Goal: Navigation & Orientation: Find specific page/section

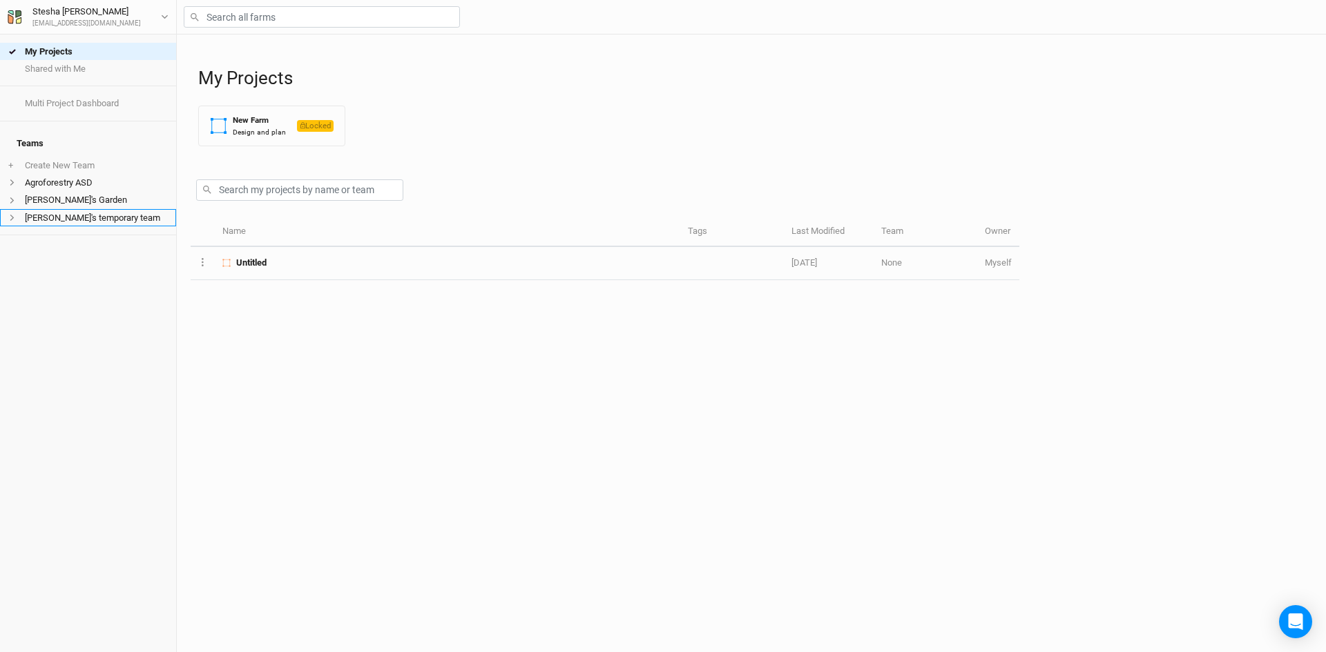
click at [90, 209] on li "[PERSON_NAME]'s temporary team" at bounding box center [88, 217] width 176 height 17
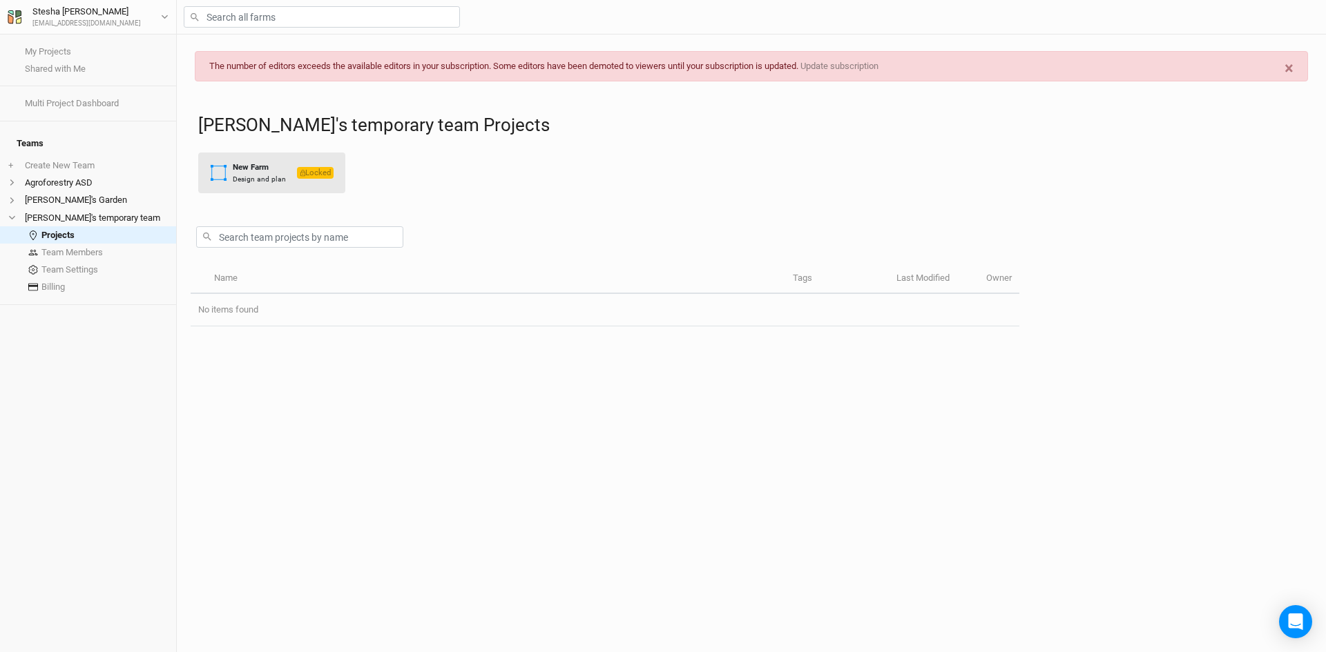
click at [229, 166] on div "New Farm Design and plan" at bounding box center [248, 173] width 76 height 23
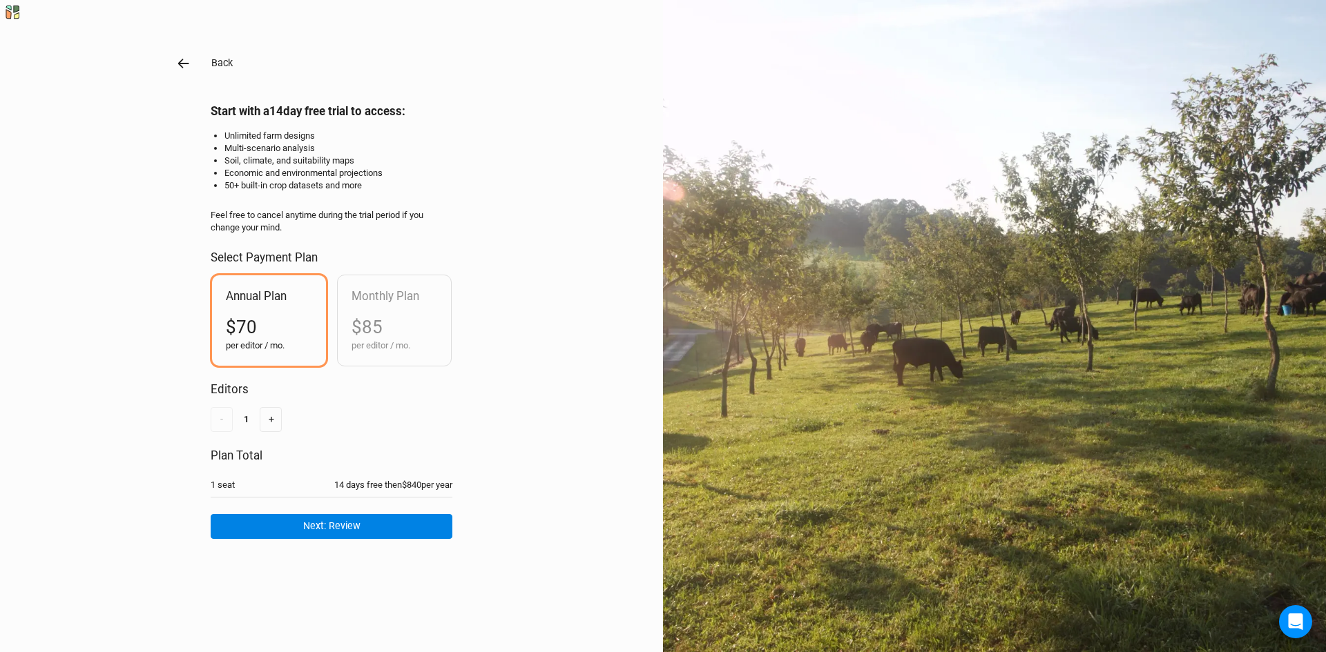
click at [182, 62] on icon "button" at bounding box center [183, 63] width 15 height 15
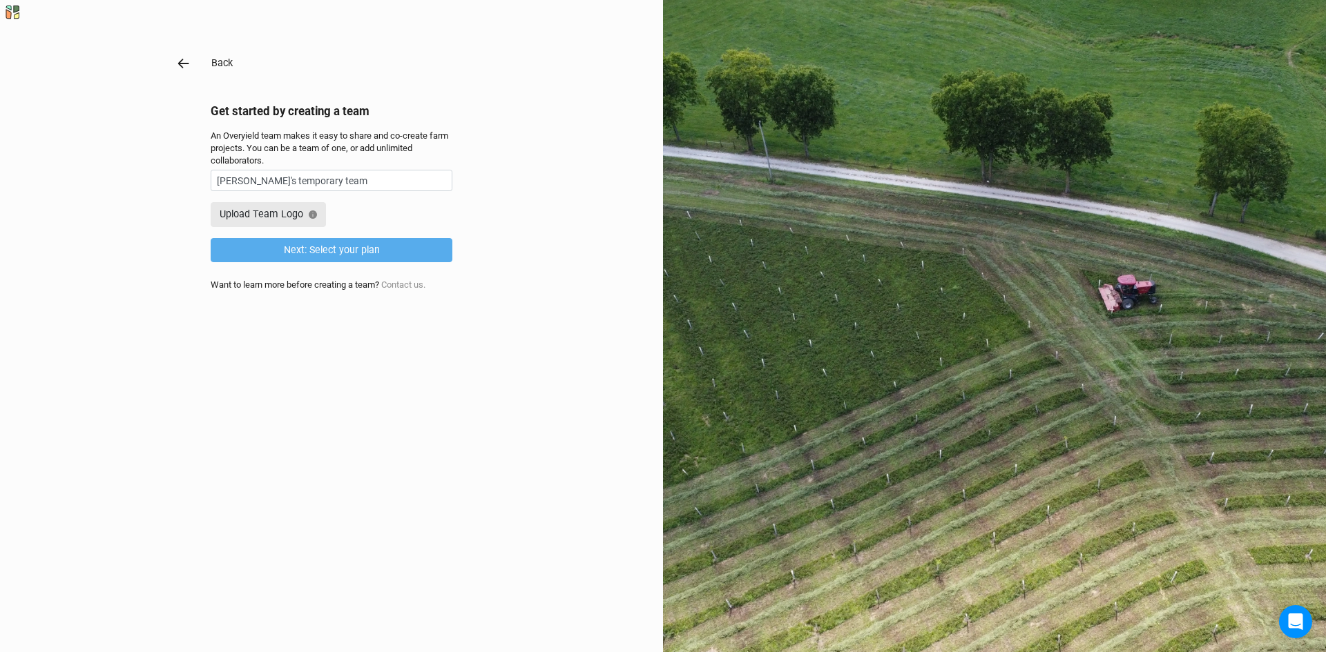
click at [182, 62] on icon "button" at bounding box center [183, 63] width 15 height 15
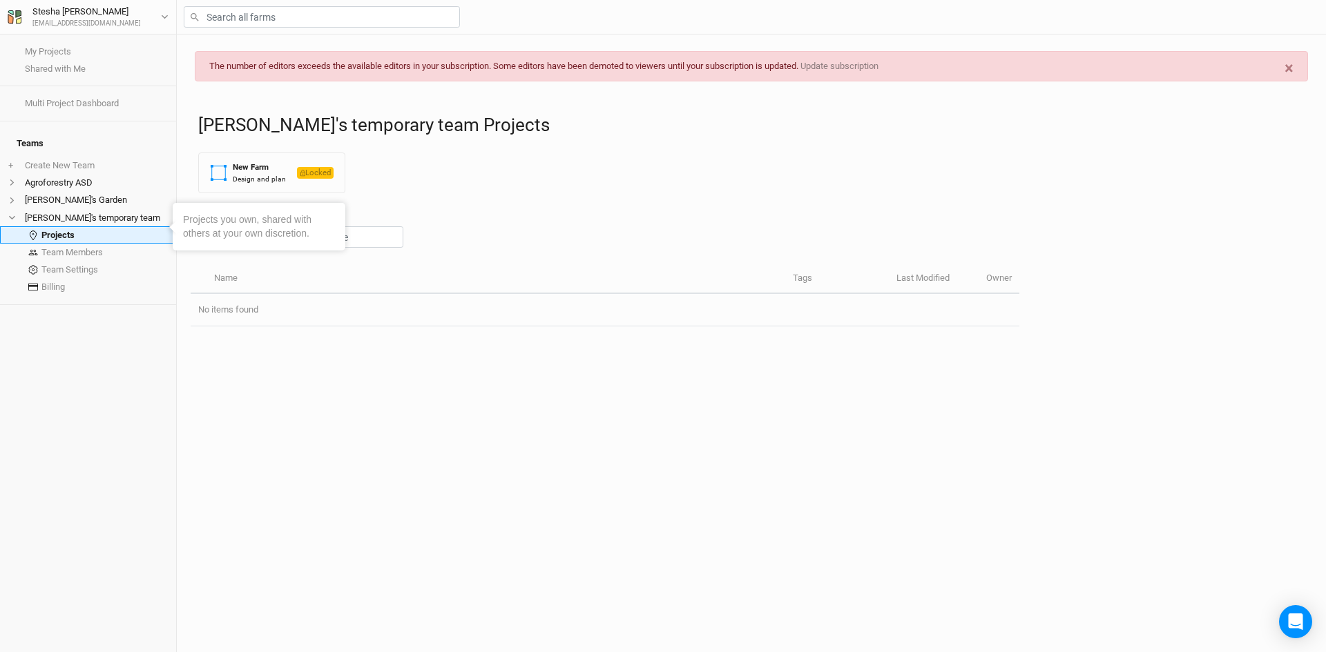
click at [86, 230] on link "Projects" at bounding box center [88, 234] width 176 height 17
click at [75, 244] on link "Team Members" at bounding box center [88, 252] width 176 height 17
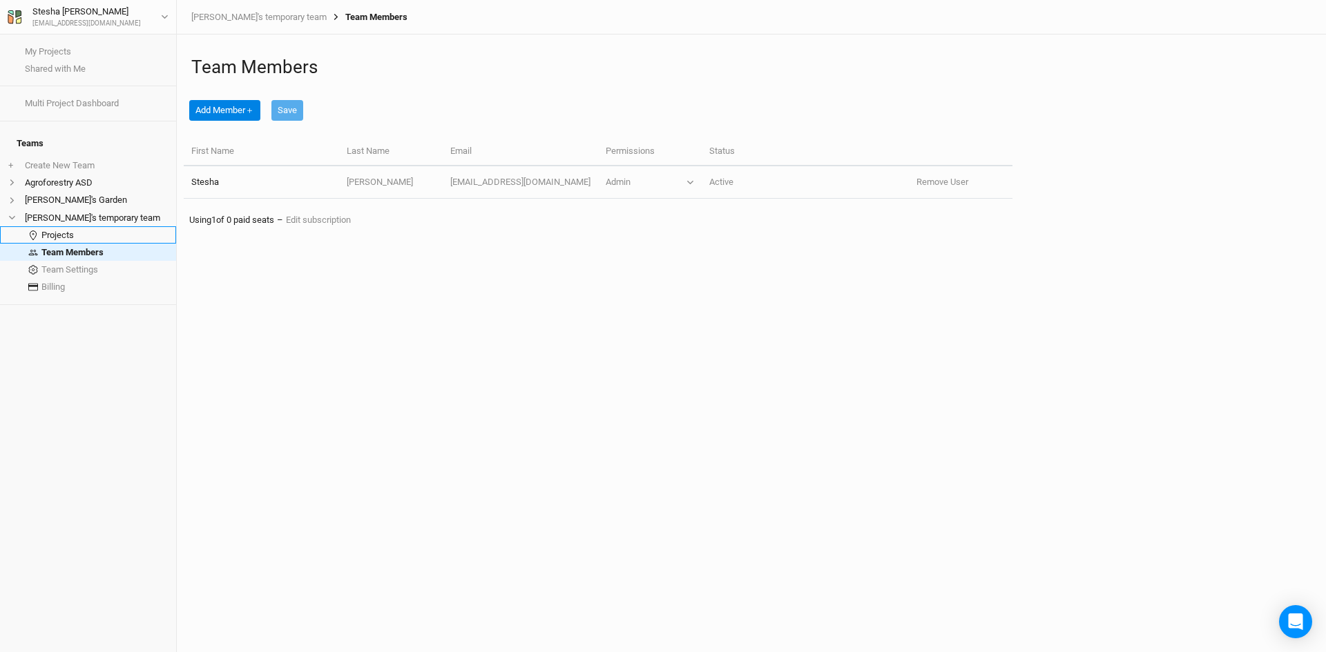
click at [75, 226] on link "Projects" at bounding box center [88, 234] width 176 height 17
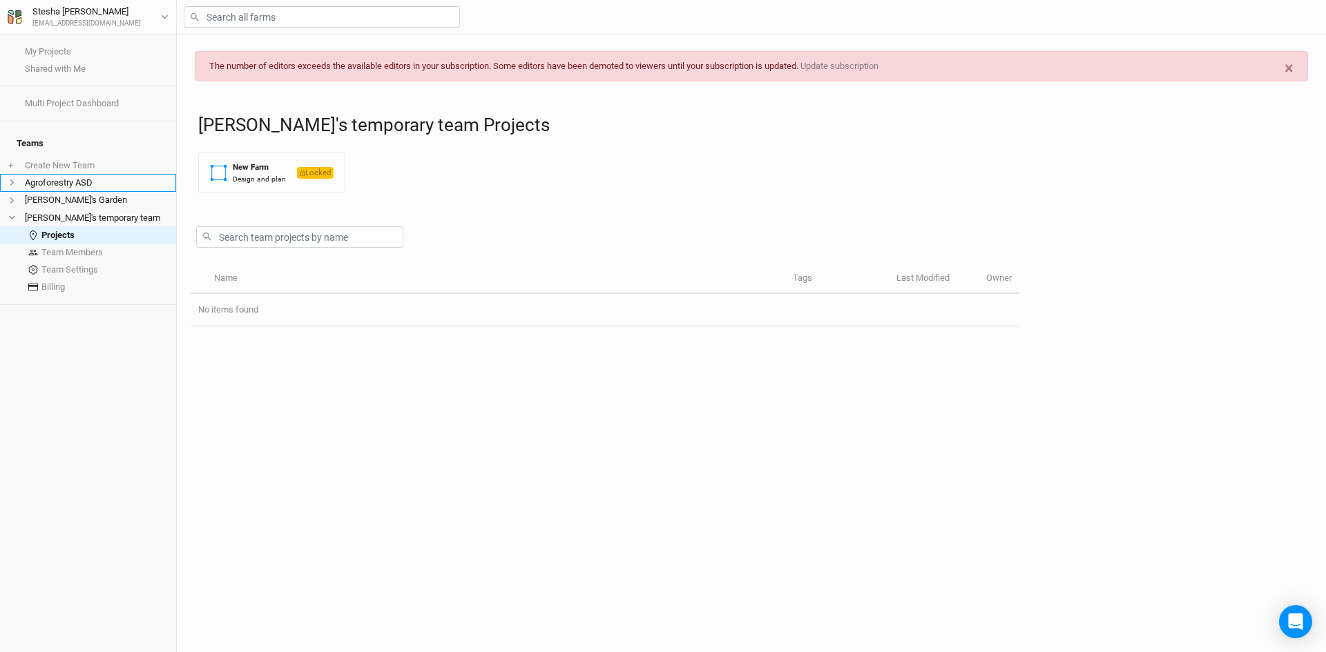
click at [68, 177] on li "Agroforestry ASD" at bounding box center [88, 182] width 176 height 17
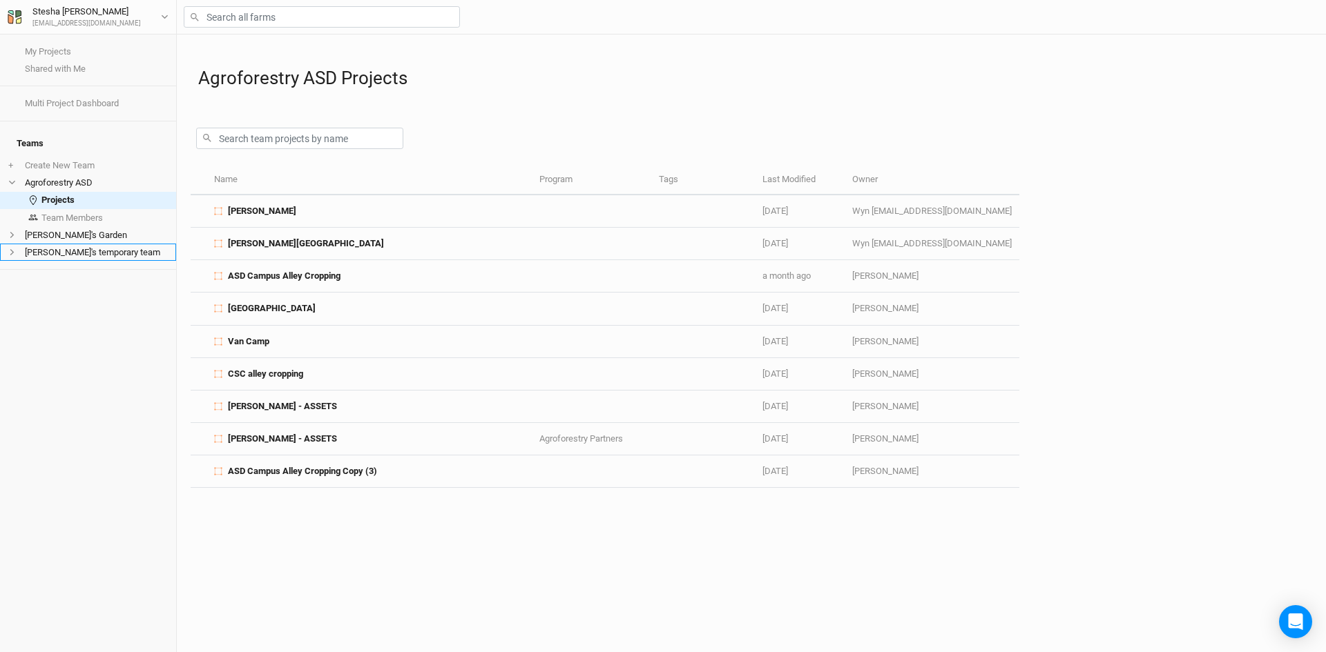
click at [68, 246] on li "[PERSON_NAME]'s temporary team" at bounding box center [88, 252] width 176 height 17
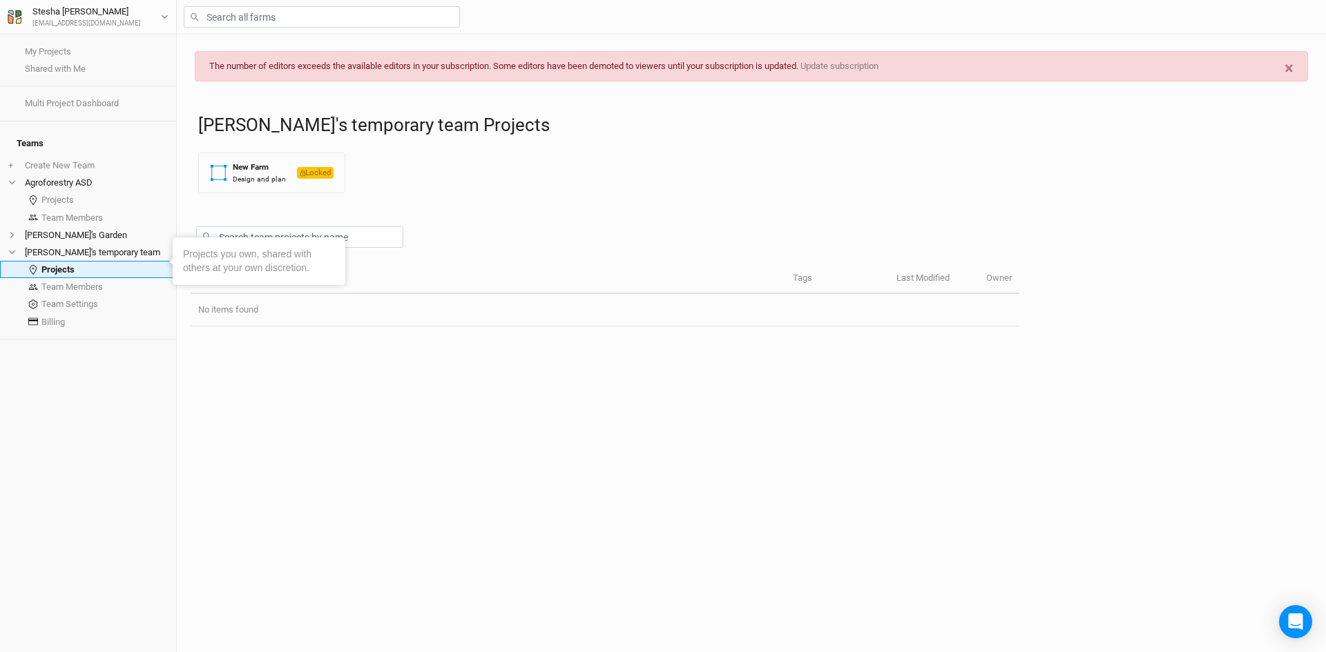
click at [80, 261] on link "Projects" at bounding box center [88, 269] width 176 height 17
click at [51, 226] on li "[PERSON_NAME]'s Garden" at bounding box center [88, 234] width 176 height 17
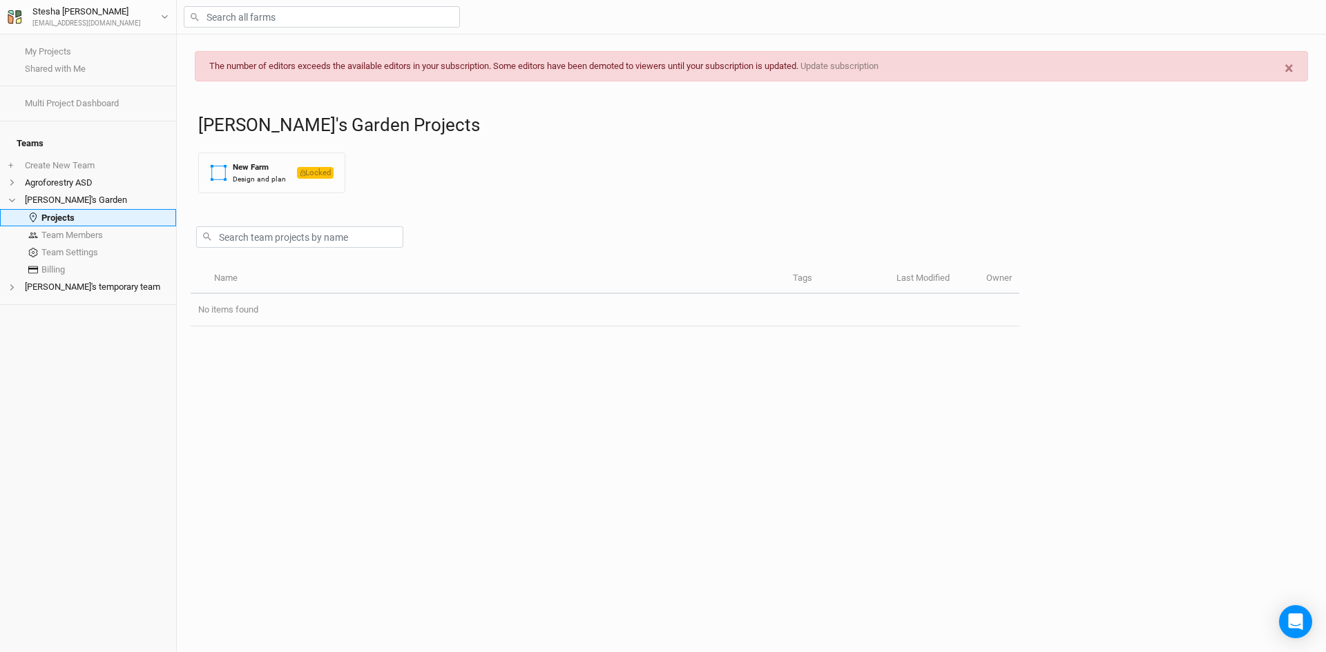
click at [67, 209] on link "Projects" at bounding box center [88, 217] width 176 height 17
click at [50, 278] on li "[PERSON_NAME]'s temporary team" at bounding box center [88, 286] width 176 height 17
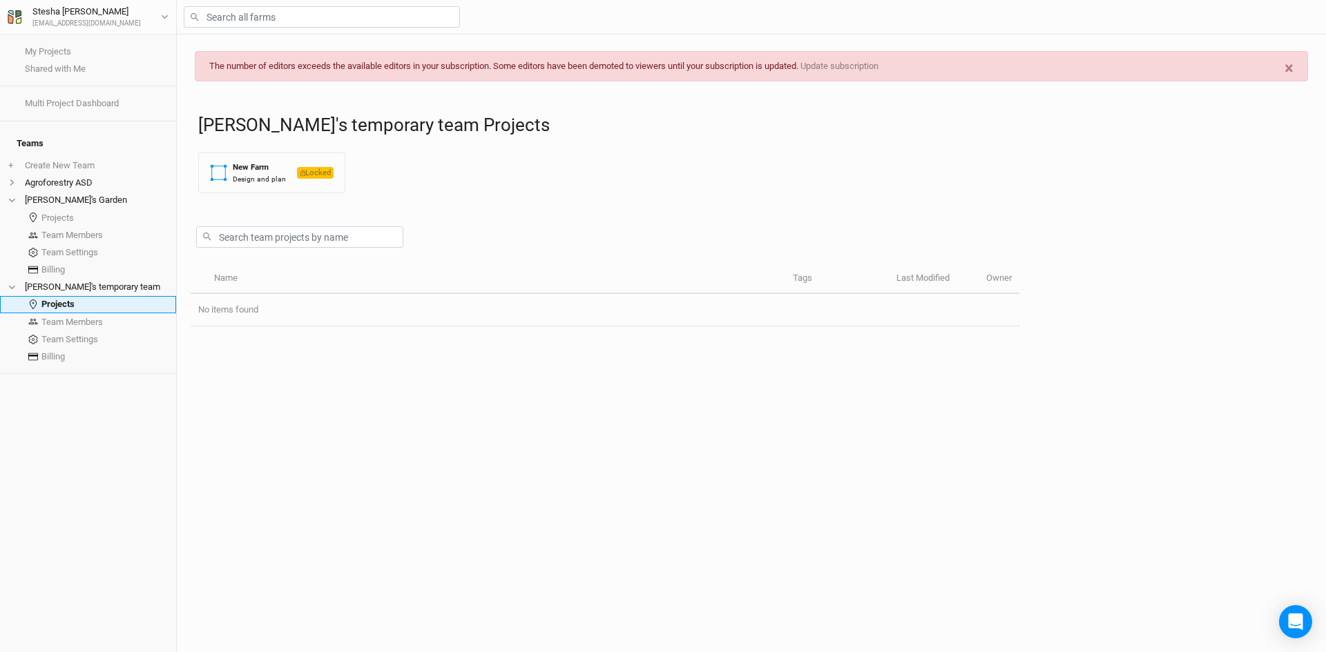
click at [55, 296] on link "Projects" at bounding box center [88, 304] width 176 height 17
